Goal: Navigation & Orientation: Go to known website

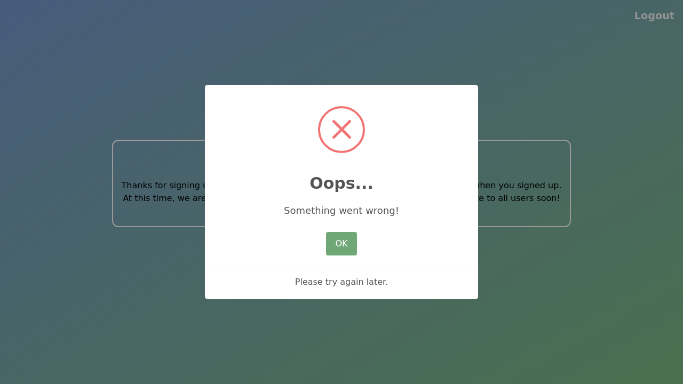
click at [339, 249] on button "OK" at bounding box center [341, 243] width 31 height 23
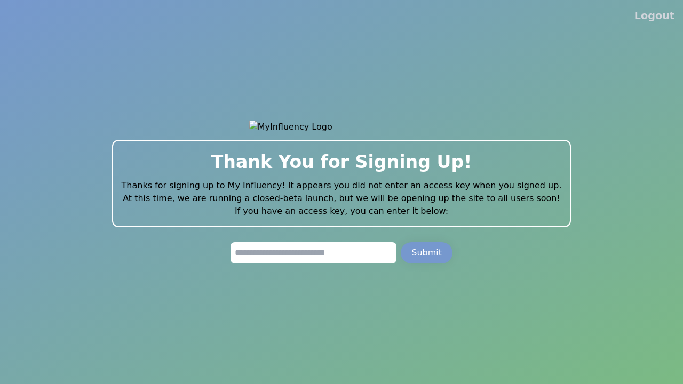
click at [657, 22] on button "Logout" at bounding box center [655, 16] width 40 height 15
